Goal: Transaction & Acquisition: Book appointment/travel/reservation

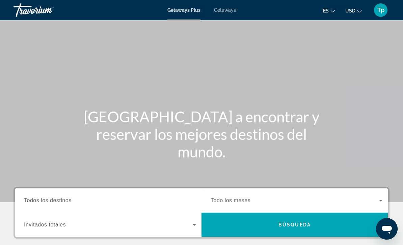
click at [356, 6] on button "USD USD ($) MXN (Mex$) CAD (Can$) GBP (£) EUR (€) AUD (A$) NZD (NZ$) CNY (CN¥)" at bounding box center [353, 11] width 17 height 10
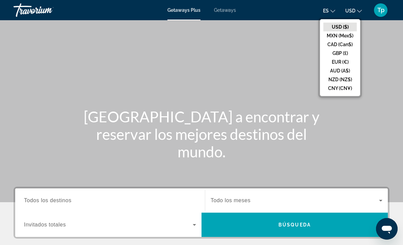
click at [343, 56] on button "GBP (£)" at bounding box center [339, 53] width 33 height 9
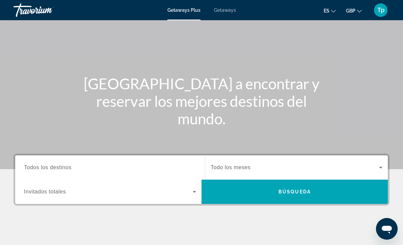
click at [35, 169] on span "Todos los destinos" at bounding box center [48, 168] width 48 height 6
click at [35, 169] on input "Destination Todos los destinos" at bounding box center [110, 168] width 172 height 8
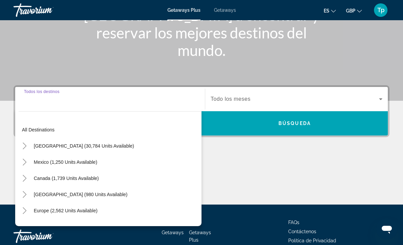
scroll to position [122, 0]
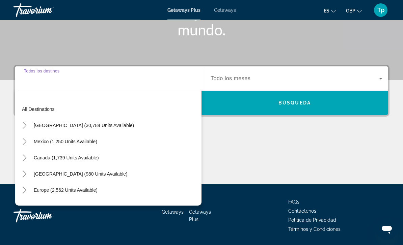
click at [22, 189] on icon "Toggle Europe (2,562 units available)" at bounding box center [24, 190] width 7 height 7
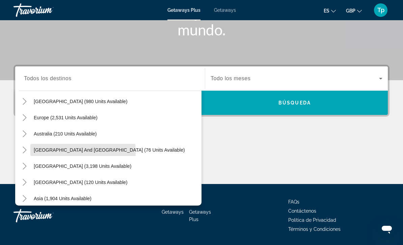
scroll to position [72, 0]
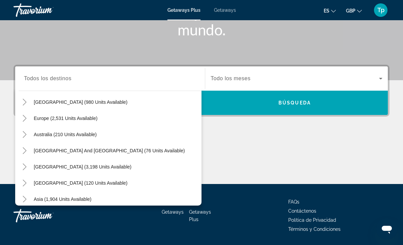
click at [24, 116] on icon "Toggle Europe (2,531 units available)" at bounding box center [25, 118] width 4 height 7
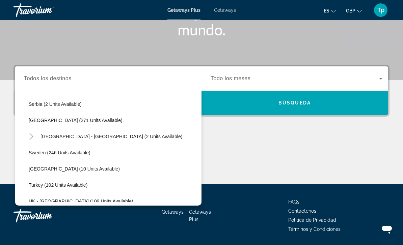
scroll to position [265, 0]
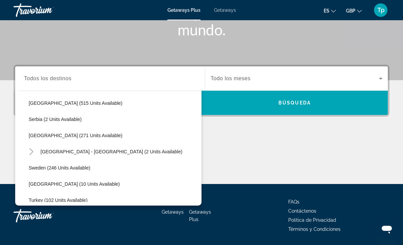
click at [41, 135] on span "Spain (271 units available)" at bounding box center [76, 135] width 94 height 5
type input "**********"
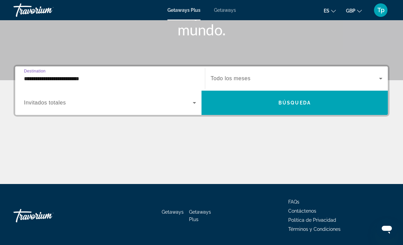
click at [30, 99] on span "Search widget" at bounding box center [108, 103] width 169 height 8
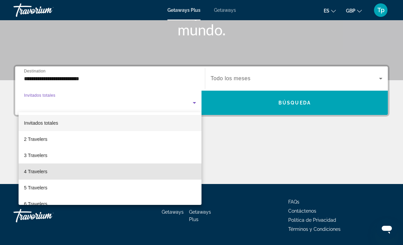
click at [34, 172] on span "4 Travelers" at bounding box center [35, 172] width 23 height 8
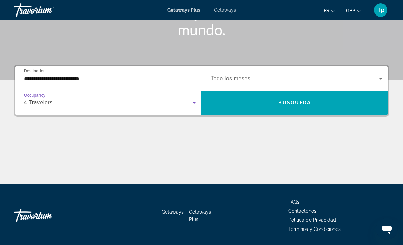
click at [255, 77] on span "Search widget" at bounding box center [294, 79] width 168 height 8
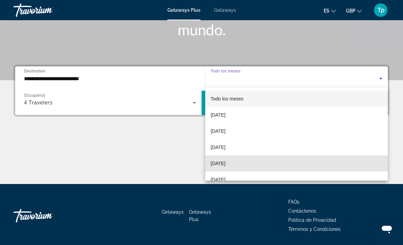
click at [225, 166] on span "December 2025" at bounding box center [217, 164] width 15 height 8
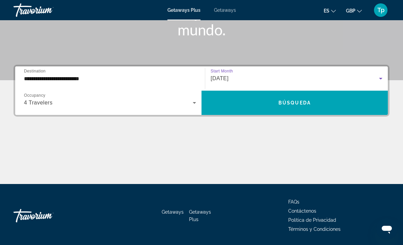
click at [298, 108] on span "Search widget" at bounding box center [294, 103] width 186 height 16
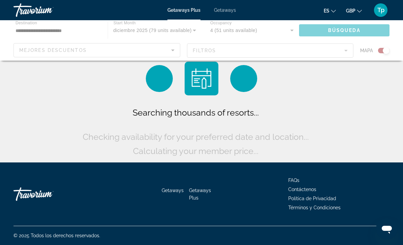
click at [227, 7] on span "Getaways" at bounding box center [225, 9] width 22 height 5
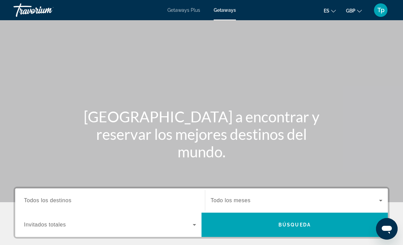
click at [35, 204] on div "Destination Todos los destinos" at bounding box center [110, 200] width 172 height 19
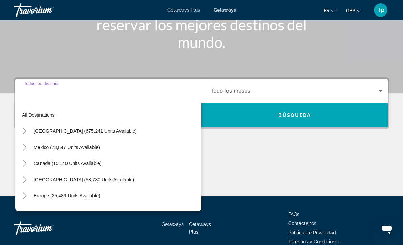
scroll to position [122, 0]
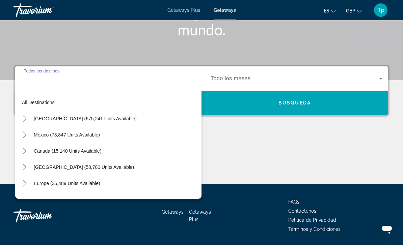
click at [27, 185] on icon "Toggle Europe (35,489 units available)" at bounding box center [24, 183] width 7 height 7
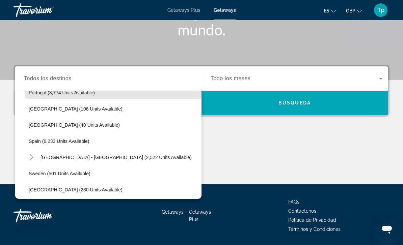
scroll to position [335, 0]
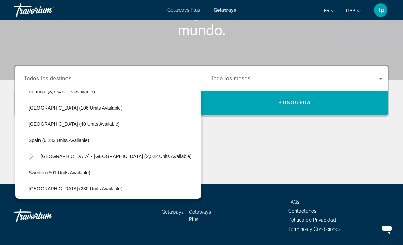
click at [50, 138] on span "Spain (6,233 units available)" at bounding box center [59, 140] width 61 height 5
type input "**********"
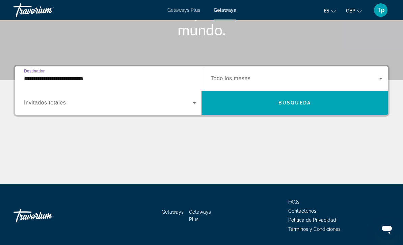
click at [249, 78] on span "Todo los meses" at bounding box center [230, 79] width 40 height 6
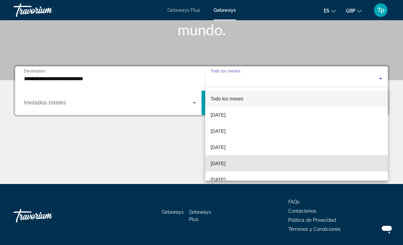
click at [225, 166] on span "December 2025" at bounding box center [217, 164] width 15 height 8
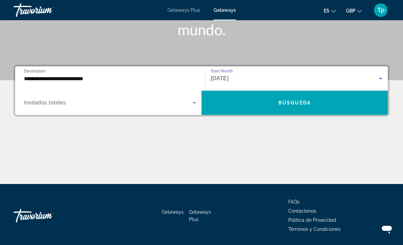
click at [179, 101] on span "Search widget" at bounding box center [108, 103] width 169 height 8
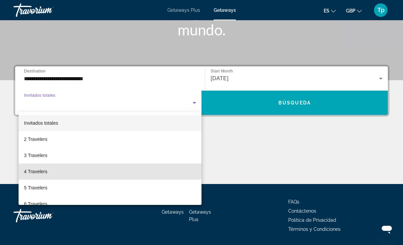
click at [43, 174] on span "4 Travelers" at bounding box center [35, 172] width 23 height 8
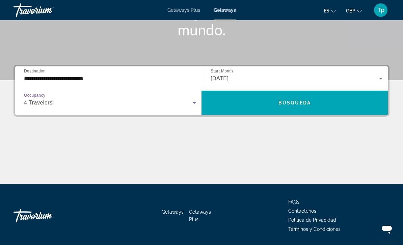
click at [294, 99] on span "Search widget" at bounding box center [294, 103] width 186 height 16
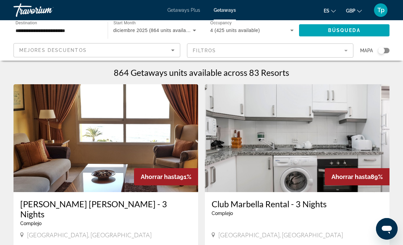
click at [331, 53] on mat-form-field "Filtros" at bounding box center [270, 51] width 167 height 14
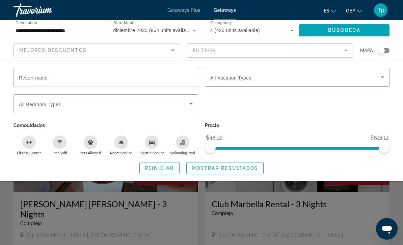
click at [365, 75] on span "Search widget" at bounding box center [295, 77] width 170 height 8
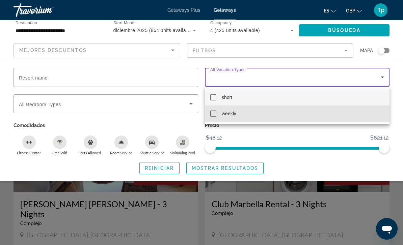
click at [238, 116] on mat-option "weekly" at bounding box center [297, 114] width 184 height 16
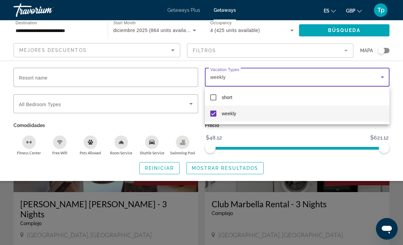
click at [240, 169] on div at bounding box center [201, 122] width 403 height 245
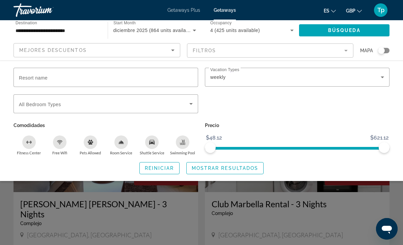
click at [234, 169] on span "Mostrar resultados" at bounding box center [225, 168] width 67 height 5
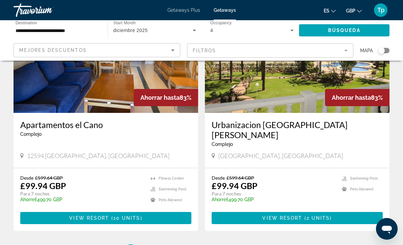
scroll to position [1243, 0]
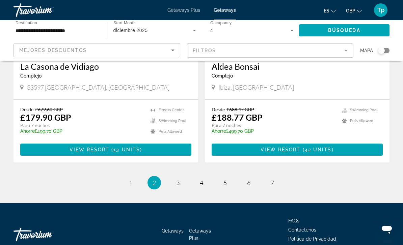
scroll to position [1304, 0]
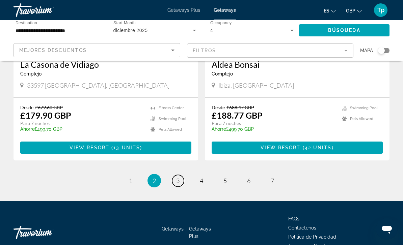
click at [180, 175] on link "page 3" at bounding box center [178, 181] width 12 height 12
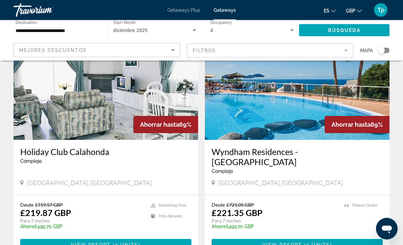
scroll to position [1251, 0]
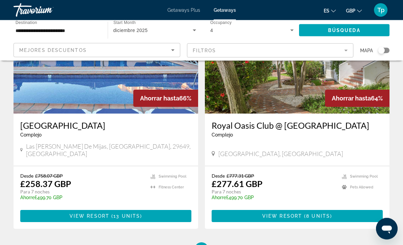
scroll to position [1274, 0]
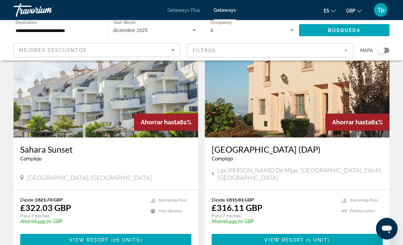
scroll to position [1269, 0]
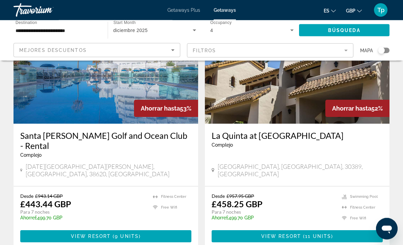
scroll to position [1260, 0]
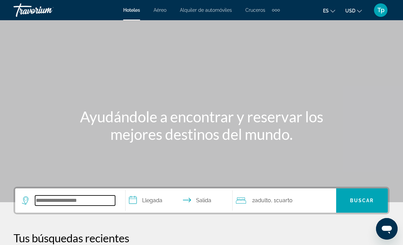
click at [89, 205] on input "Search widget" at bounding box center [75, 201] width 80 height 10
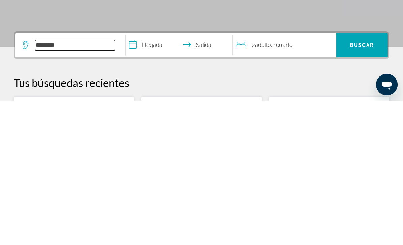
scroll to position [17, 0]
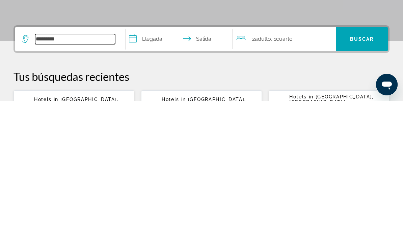
type input "********"
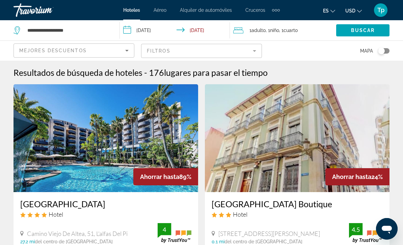
click at [297, 31] on span "Cuarto" at bounding box center [290, 30] width 14 height 5
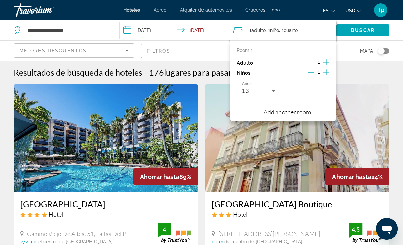
click at [355, 12] on button "USD USD ($) MXN (Mex$) CAD (Can$) GBP (£) EUR (€) AUD (A$) NZD (NZ$) CNY (CN¥)" at bounding box center [353, 11] width 17 height 10
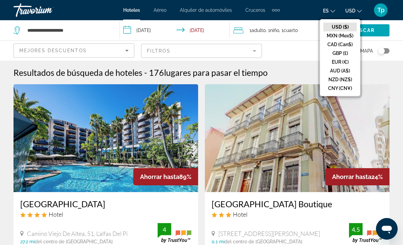
click at [343, 66] on button "EUR (€)" at bounding box center [339, 62] width 33 height 9
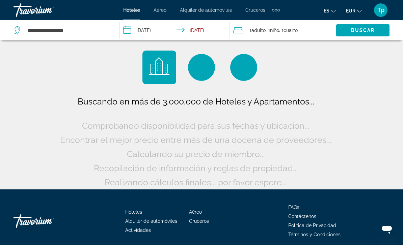
click at [354, 12] on span "EUR" at bounding box center [350, 10] width 9 height 5
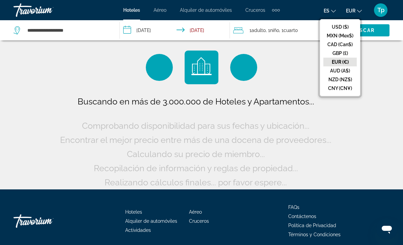
click at [343, 55] on button "GBP (£)" at bounding box center [339, 53] width 33 height 9
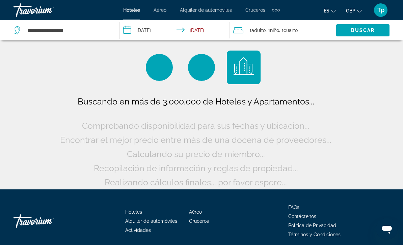
click at [367, 32] on span "Buscar" at bounding box center [363, 30] width 24 height 5
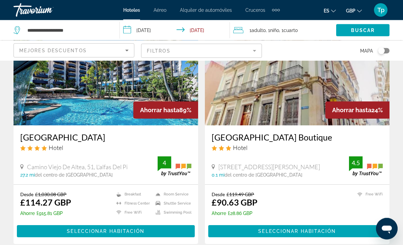
scroll to position [67, 0]
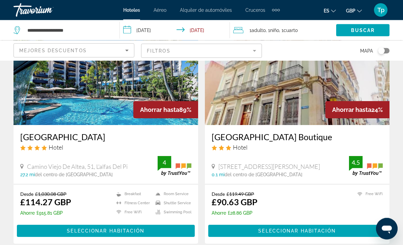
click at [187, 30] on input "**********" at bounding box center [176, 31] width 112 height 22
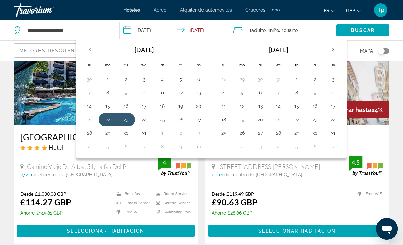
click at [130, 120] on button "23" at bounding box center [125, 119] width 11 height 9
click at [130, 135] on button "30" at bounding box center [125, 132] width 11 height 9
type input "**********"
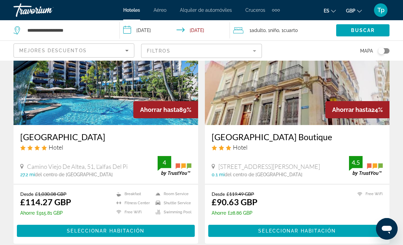
click at [297, 33] on span "Cuarto" at bounding box center [290, 30] width 14 height 5
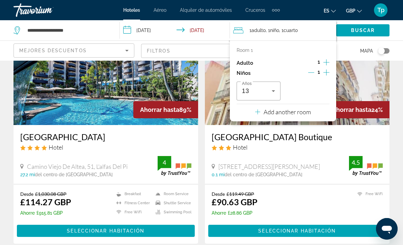
click at [323, 64] on icon "Increment adults" at bounding box center [326, 62] width 6 height 8
click at [327, 73] on icon "Increment children" at bounding box center [326, 72] width 6 height 8
click at [325, 89] on icon "Travelers: 2 adults, 2 children" at bounding box center [322, 91] width 8 height 8
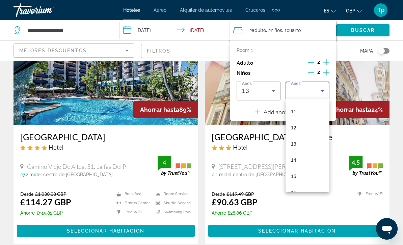
scroll to position [196, 0]
click at [297, 190] on mat-option "17" at bounding box center [307, 189] width 44 height 16
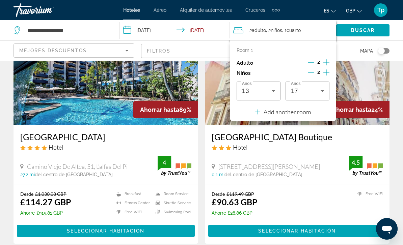
click at [361, 31] on span "Buscar" at bounding box center [363, 30] width 24 height 5
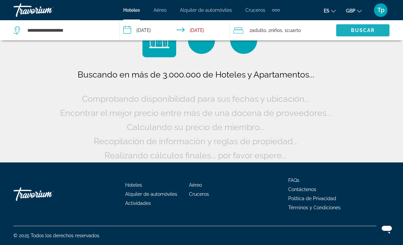
scroll to position [5, 0]
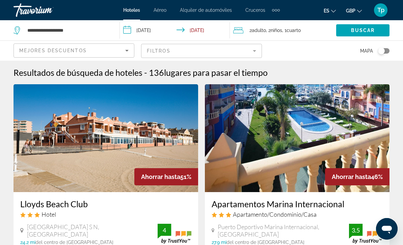
click at [252, 52] on mat-form-field "Filtros" at bounding box center [201, 51] width 121 height 14
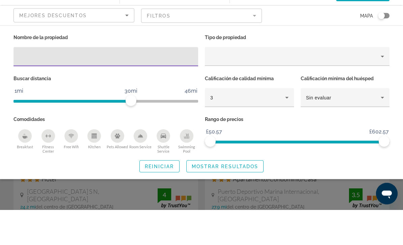
click at [381, 88] on icon "Property type" at bounding box center [382, 92] width 8 height 8
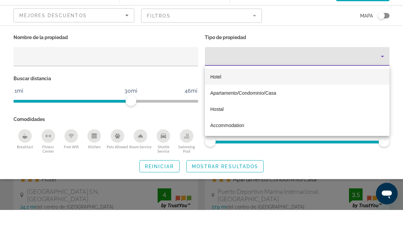
scroll to position [35, 0]
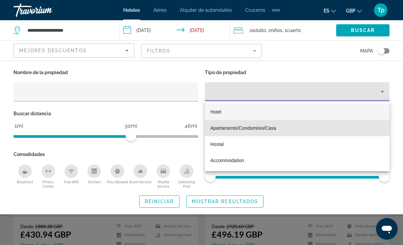
click at [263, 127] on span "Apartamento/Condominio/Casa" at bounding box center [243, 127] width 66 height 5
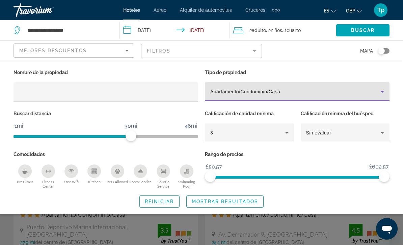
click at [285, 168] on div "Rango de precios £50.57 £602.57 £50.57 £602.57" at bounding box center [296, 169] width 191 height 39
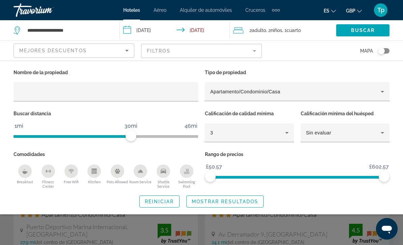
click at [285, 167] on div "Rango de precios £50.57 £602.57 £50.57 £602.57" at bounding box center [296, 169] width 191 height 39
click at [279, 172] on span "ngx-slider" at bounding box center [297, 176] width 174 height 11
click at [282, 167] on span "£270.29" at bounding box center [279, 167] width 21 height 10
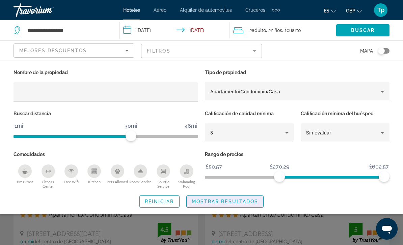
click at [235, 236] on div "Search widget" at bounding box center [201, 173] width 403 height 144
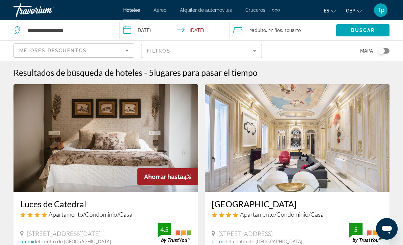
click at [252, 85] on img "Main content" at bounding box center [297, 138] width 184 height 108
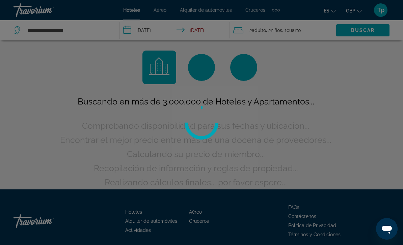
scroll to position [27, 0]
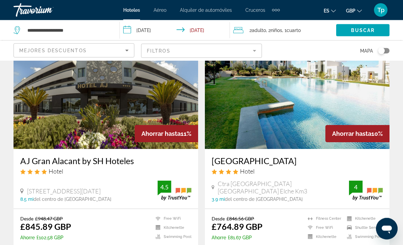
scroll to position [768, 0]
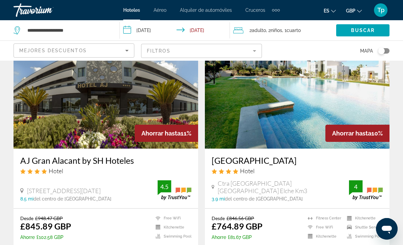
click at [299, 115] on img "Main content" at bounding box center [297, 95] width 184 height 108
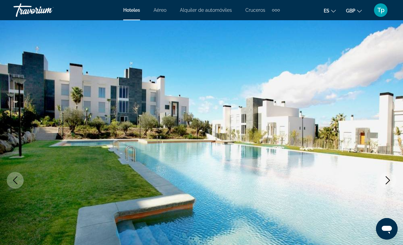
click at [387, 172] on button "Next image" at bounding box center [387, 180] width 17 height 17
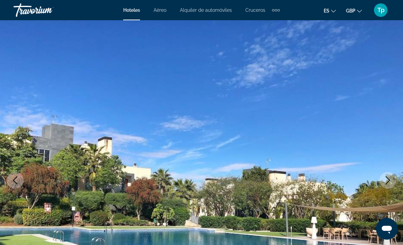
click at [385, 175] on button "Next image" at bounding box center [387, 180] width 17 height 17
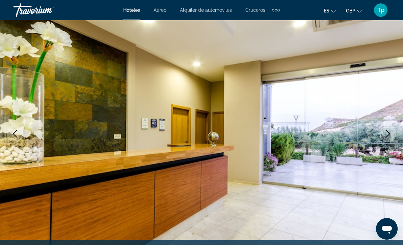
scroll to position [47, 0]
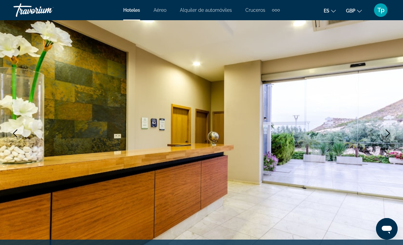
click at [384, 137] on icon "Next image" at bounding box center [387, 134] width 8 height 8
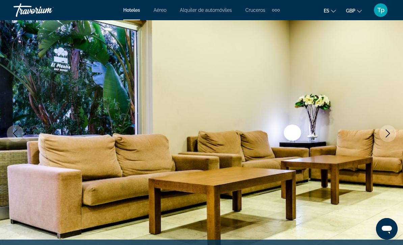
click at [379, 136] on button "Next image" at bounding box center [387, 133] width 17 height 17
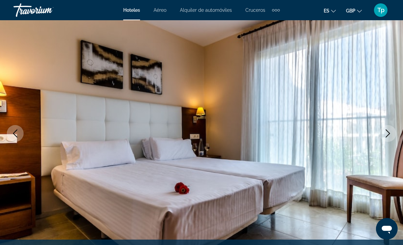
click at [378, 136] on img "Main content" at bounding box center [201, 133] width 403 height 320
click at [389, 130] on icon "Next image" at bounding box center [387, 134] width 8 height 8
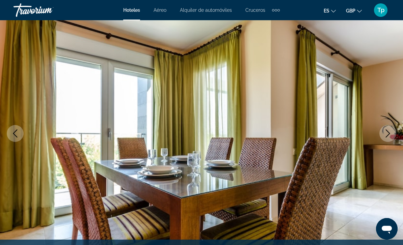
click at [383, 135] on button "Next image" at bounding box center [387, 133] width 17 height 17
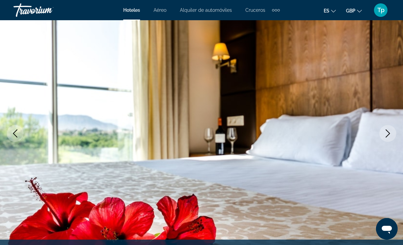
click at [382, 133] on button "Next image" at bounding box center [387, 133] width 17 height 17
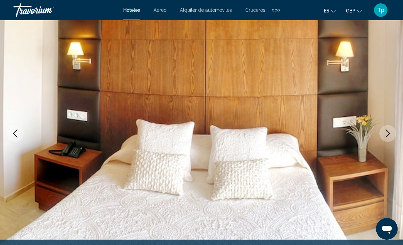
click at [382, 134] on button "Next image" at bounding box center [387, 133] width 17 height 17
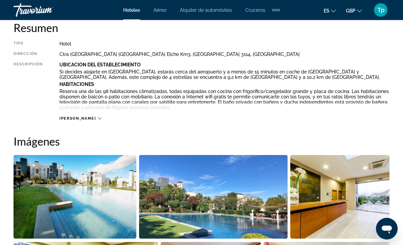
scroll to position [353, 0]
click at [74, 117] on span "[PERSON_NAME]" at bounding box center [77, 118] width 36 height 4
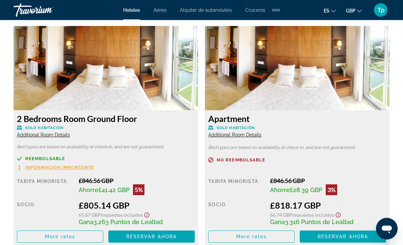
scroll to position [1336, 0]
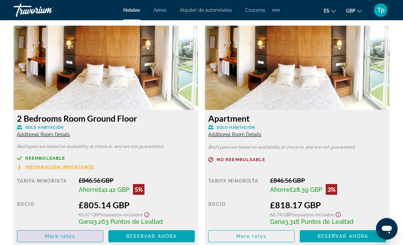
click at [74, 236] on span "More rates" at bounding box center [60, 236] width 31 height 5
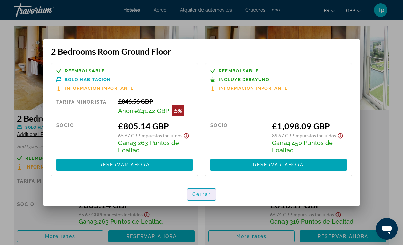
click at [202, 194] on span "Cerrar" at bounding box center [201, 194] width 18 height 5
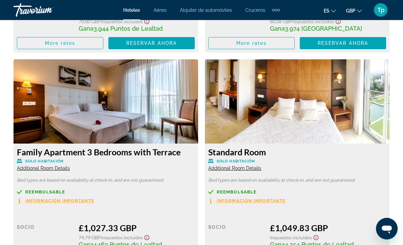
scroll to position [2414, 0]
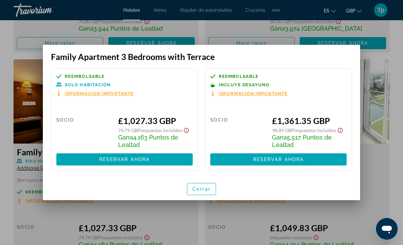
click at [198, 193] on span "button" at bounding box center [201, 189] width 28 height 16
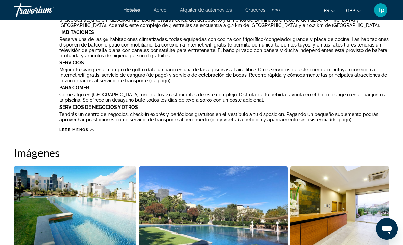
scroll to position [403, 0]
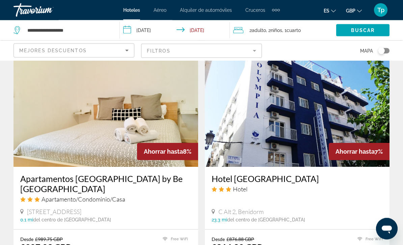
scroll to position [1231, 0]
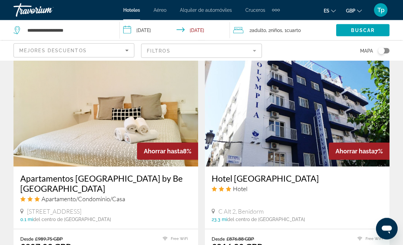
click at [77, 126] on img "Main content" at bounding box center [105, 113] width 184 height 108
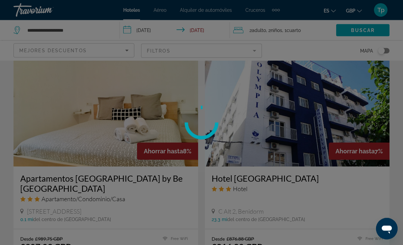
scroll to position [1231, 0]
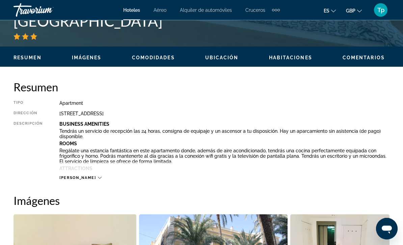
scroll to position [295, 0]
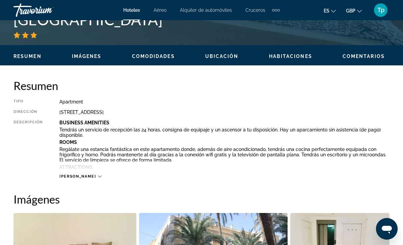
click at [69, 174] on span "[PERSON_NAME]" at bounding box center [77, 176] width 36 height 4
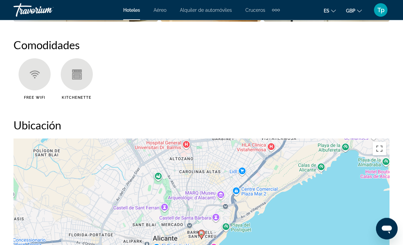
scroll to position [821, 0]
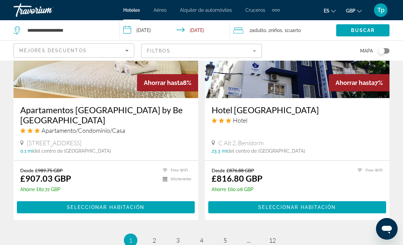
scroll to position [1300, 0]
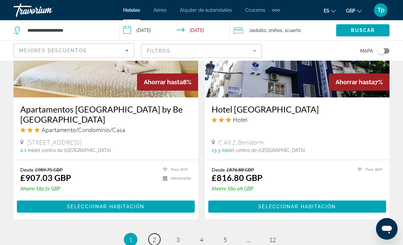
click at [155, 236] on span "2" at bounding box center [153, 239] width 3 height 7
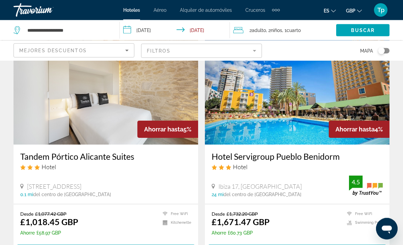
scroll to position [529, 0]
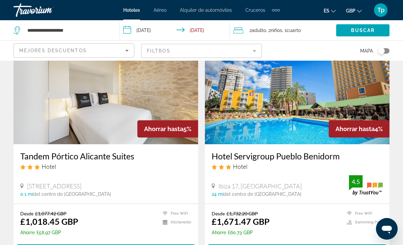
click at [62, 113] on img "Main content" at bounding box center [105, 90] width 184 height 108
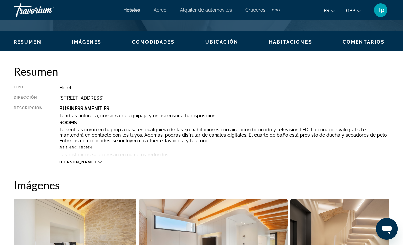
scroll to position [313, 0]
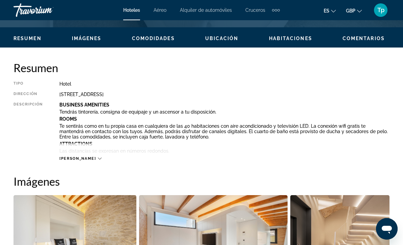
click at [73, 158] on span "[PERSON_NAME]" at bounding box center [77, 158] width 36 height 4
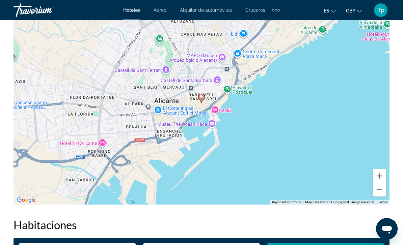
scroll to position [948, 0]
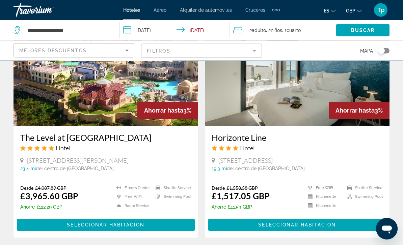
scroll to position [1279, 0]
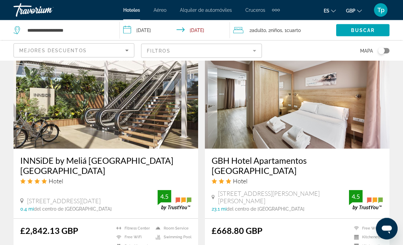
scroll to position [1256, 0]
click at [98, 120] on img "Main content" at bounding box center [105, 95] width 184 height 108
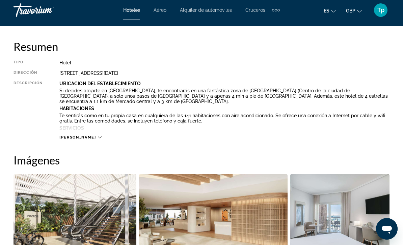
scroll to position [333, 0]
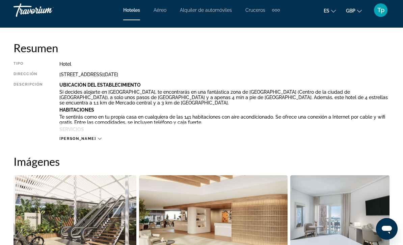
click at [65, 137] on span "[PERSON_NAME]" at bounding box center [77, 139] width 36 height 4
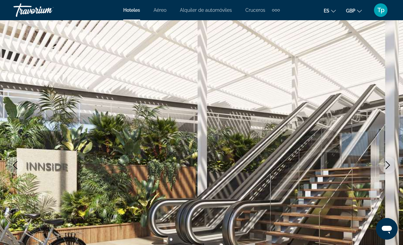
scroll to position [0, 0]
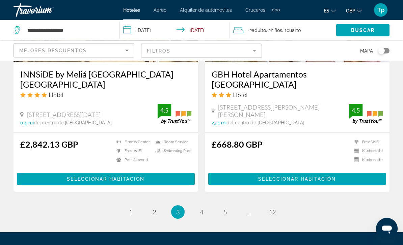
scroll to position [1347, 0]
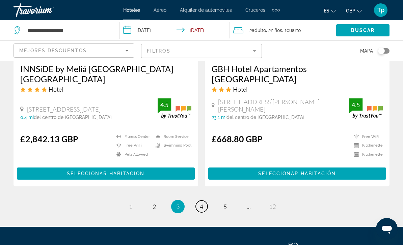
click at [202, 203] on span "4" at bounding box center [201, 206] width 3 height 7
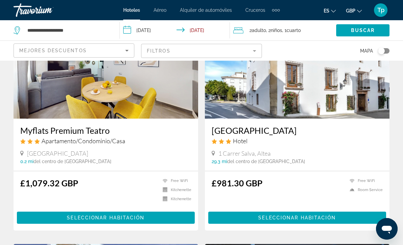
scroll to position [323, 0]
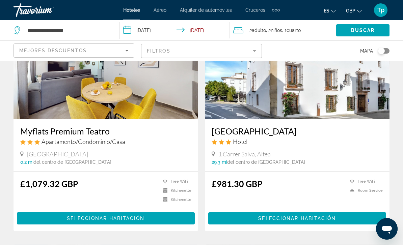
click at [111, 77] on img "Main content" at bounding box center [105, 65] width 184 height 108
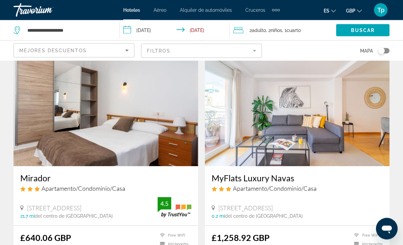
scroll to position [998, 0]
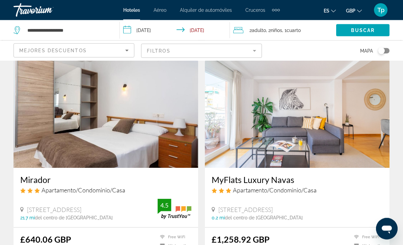
click at [235, 106] on img "Main content" at bounding box center [297, 114] width 184 height 108
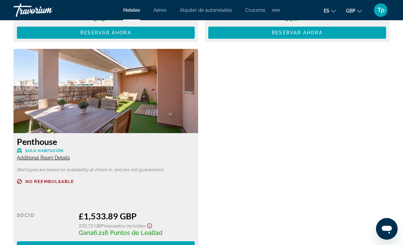
scroll to position [1453, 0]
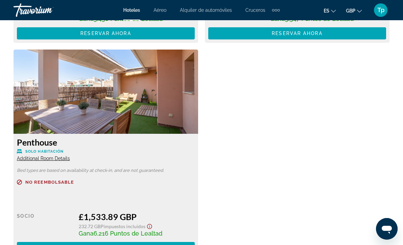
click at [64, 88] on img "Main content" at bounding box center [105, 92] width 184 height 84
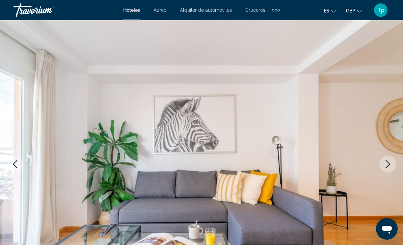
scroll to position [0, 0]
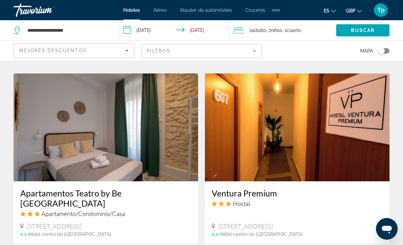
scroll to position [1223, 0]
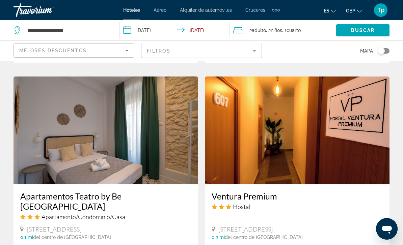
click at [366, 125] on img "Main content" at bounding box center [297, 131] width 184 height 108
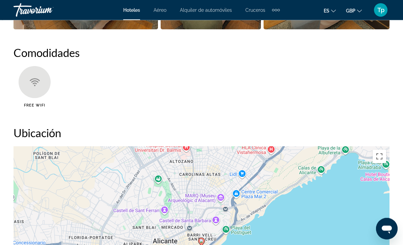
scroll to position [646, 0]
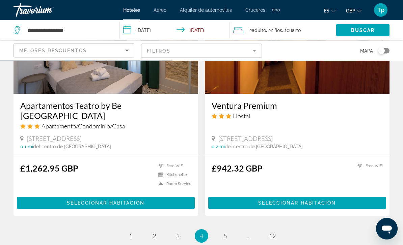
scroll to position [1314, 0]
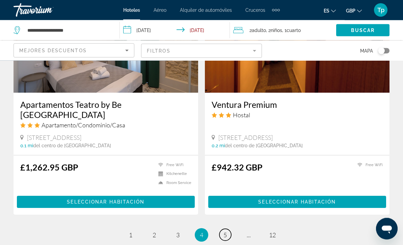
click at [230, 229] on link "page 5" at bounding box center [225, 235] width 12 height 12
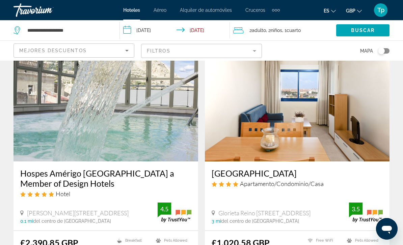
scroll to position [264, 0]
click at [348, 118] on img "Main content" at bounding box center [297, 108] width 184 height 108
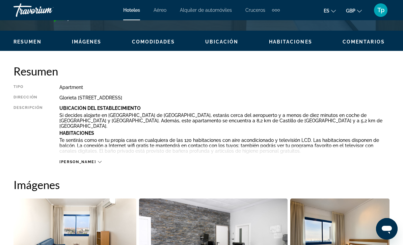
scroll to position [310, 0]
click at [78, 157] on div "[PERSON_NAME]" at bounding box center [224, 155] width 330 height 19
click at [71, 164] on span "[PERSON_NAME]" at bounding box center [77, 162] width 36 height 4
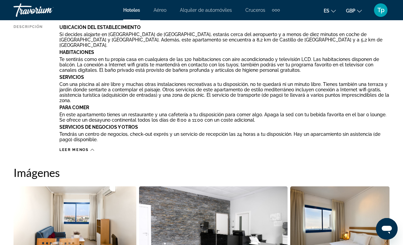
scroll to position [392, 0]
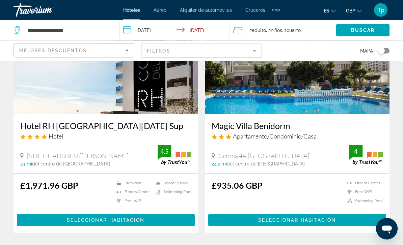
scroll to position [1283, 0]
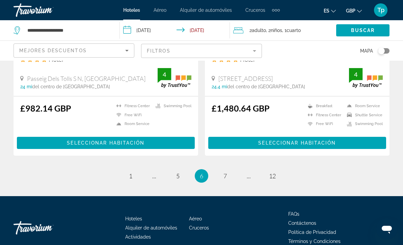
scroll to position [1368, 0]
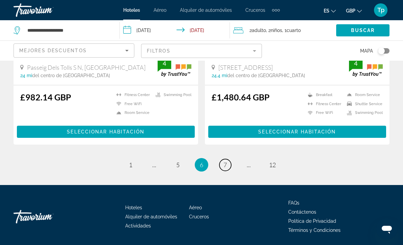
click at [223, 170] on link "page 7" at bounding box center [225, 165] width 12 height 12
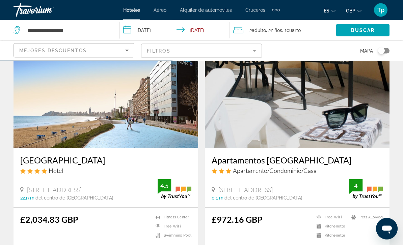
scroll to position [45, 0]
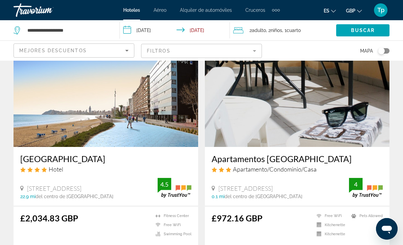
click at [331, 110] on img "Main content" at bounding box center [297, 93] width 184 height 108
